Goal: Task Accomplishment & Management: Use online tool/utility

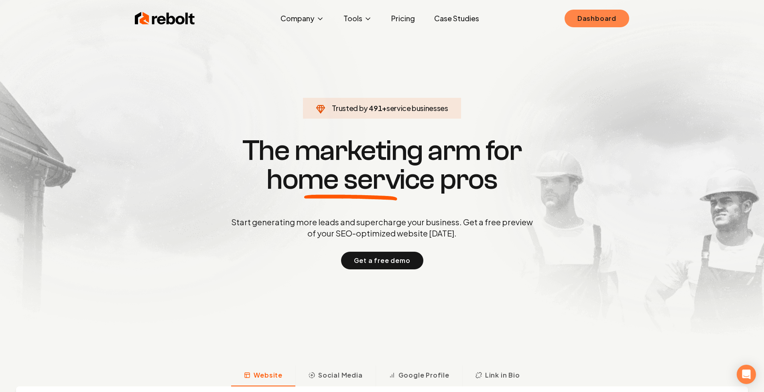
click at [606, 15] on link "Dashboard" at bounding box center [597, 19] width 65 height 18
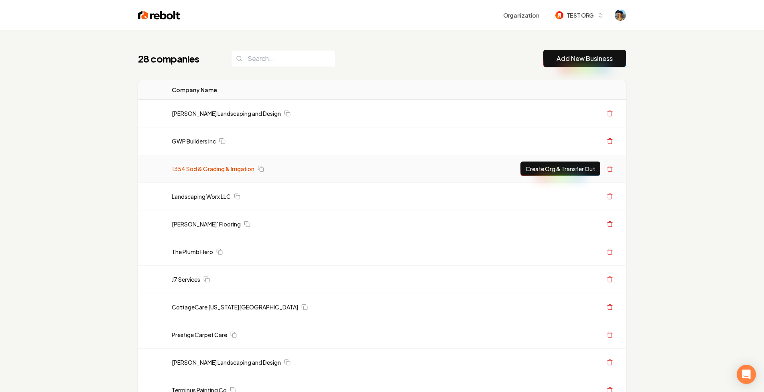
click at [201, 170] on link "1354 Sod & Grading & Irrigation" at bounding box center [213, 169] width 83 height 8
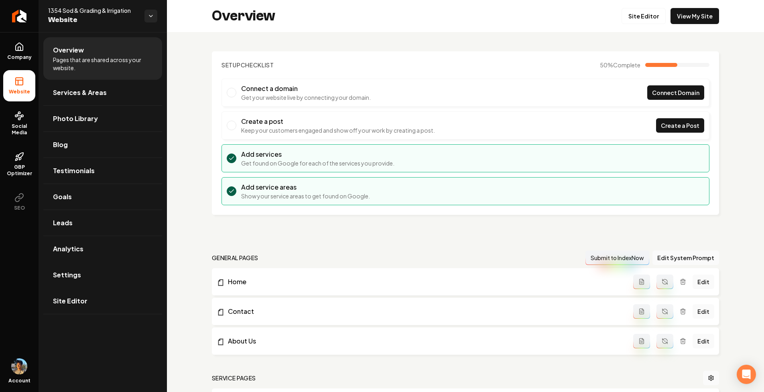
click at [88, 288] on li "Settings" at bounding box center [102, 275] width 119 height 26
click at [88, 301] on link "Site Editor" at bounding box center [102, 302] width 119 height 26
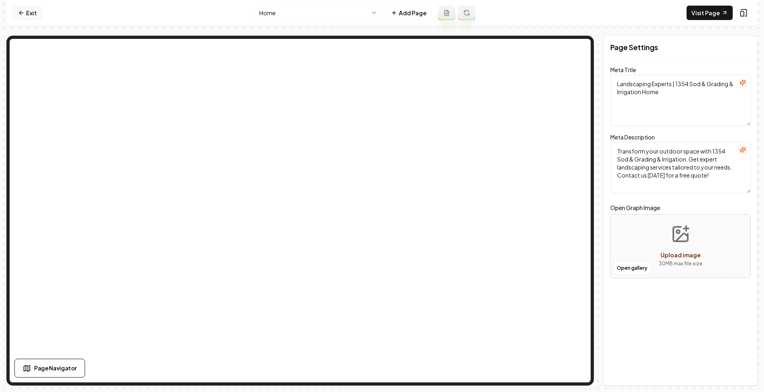
click at [30, 12] on link "Exit" at bounding box center [27, 13] width 29 height 14
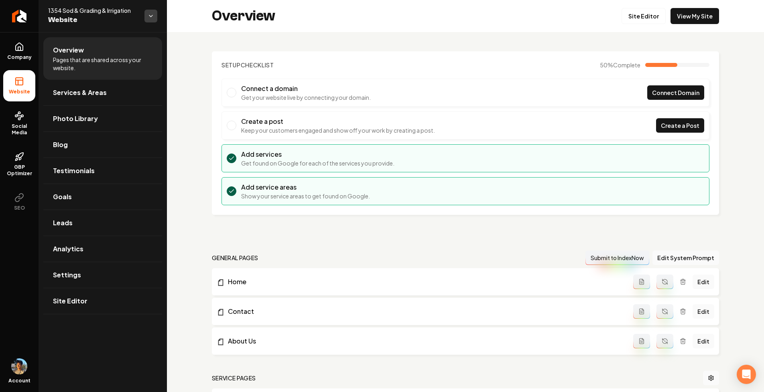
click at [155, 15] on html "Company Website Social Media GBP Optimizer SEO Account 1354 Sod & Grading & Irr…" at bounding box center [382, 196] width 764 height 392
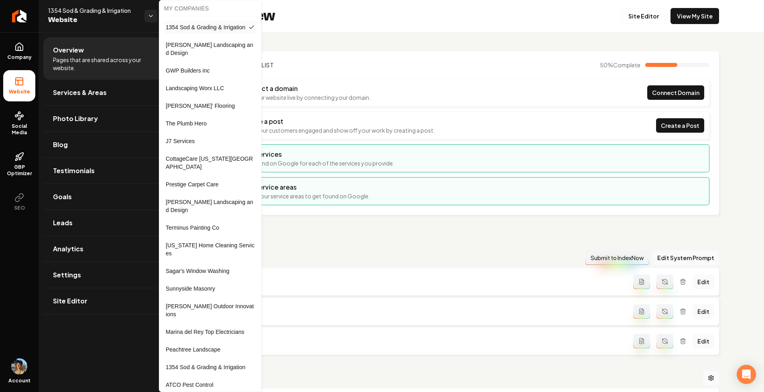
click at [150, 15] on html "Company Website Social Media GBP Optimizer SEO Account 1354 Sod & Grading & Irr…" at bounding box center [382, 196] width 764 height 392
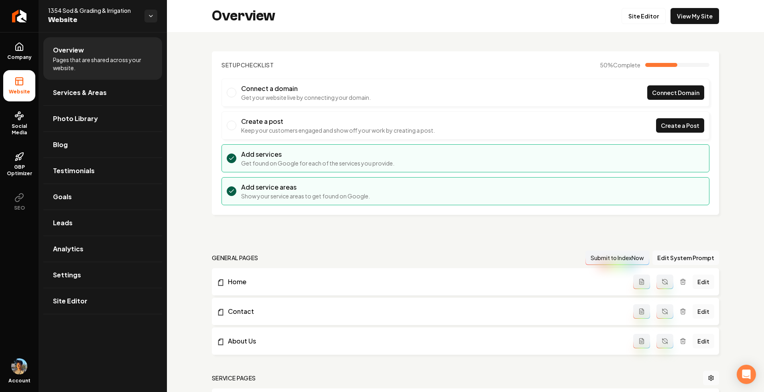
click at [150, 15] on html "Company Website Social Media GBP Optimizer SEO Account 1354 Sod & Grading & Irr…" at bounding box center [382, 196] width 764 height 392
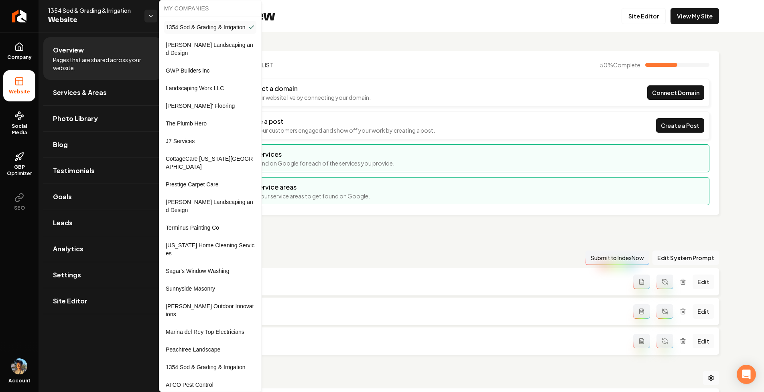
click at [150, 15] on html "Company Website Social Media GBP Optimizer SEO Account 1354 Sod & Grading & Irr…" at bounding box center [382, 196] width 764 height 392
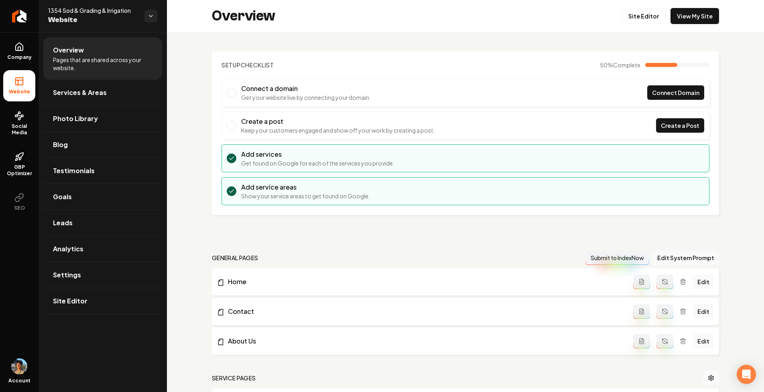
click at [189, 22] on div "Overview Site Editor View My Site" at bounding box center [465, 16] width 597 height 32
